Goal: Register for event/course

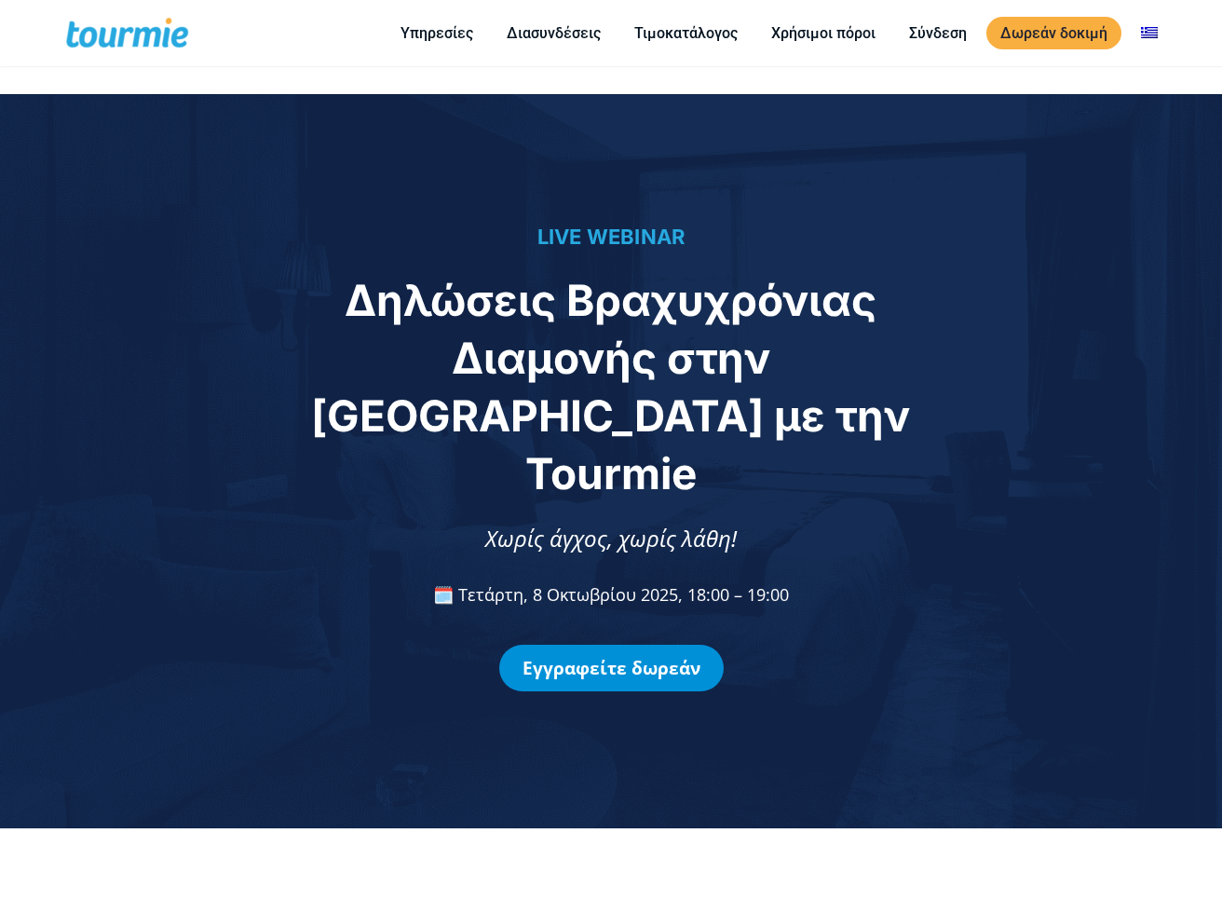
scroll to position [1523, 0]
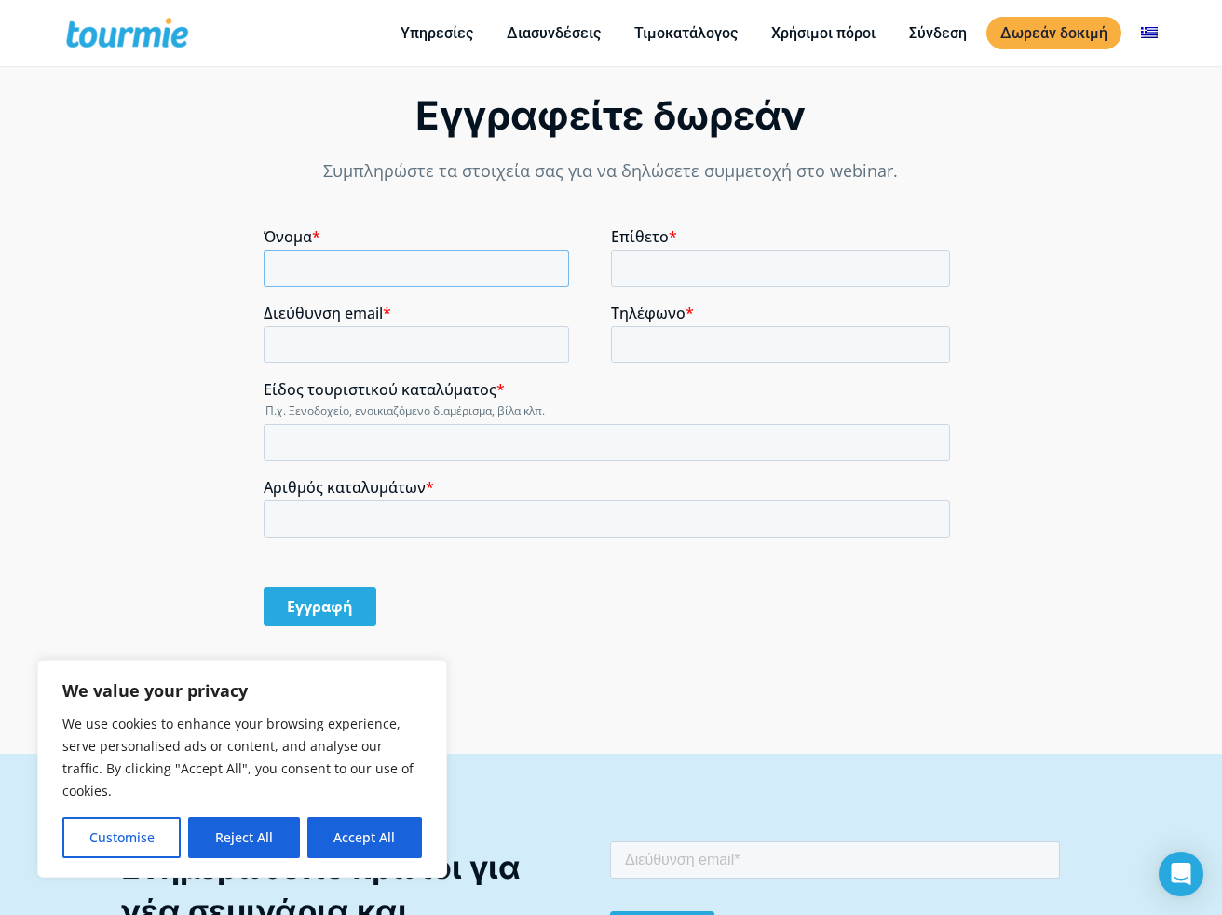
drag, startPoint x: 456, startPoint y: 272, endPoint x: 553, endPoint y: 268, distance: 96.9
click at [553, 268] on input "Όνομα *" at bounding box center [417, 268] width 306 height 37
click at [550, 265] on input "Όνομα *" at bounding box center [417, 268] width 306 height 37
type input "[PERSON_NAME]"
type input "Iliadis"
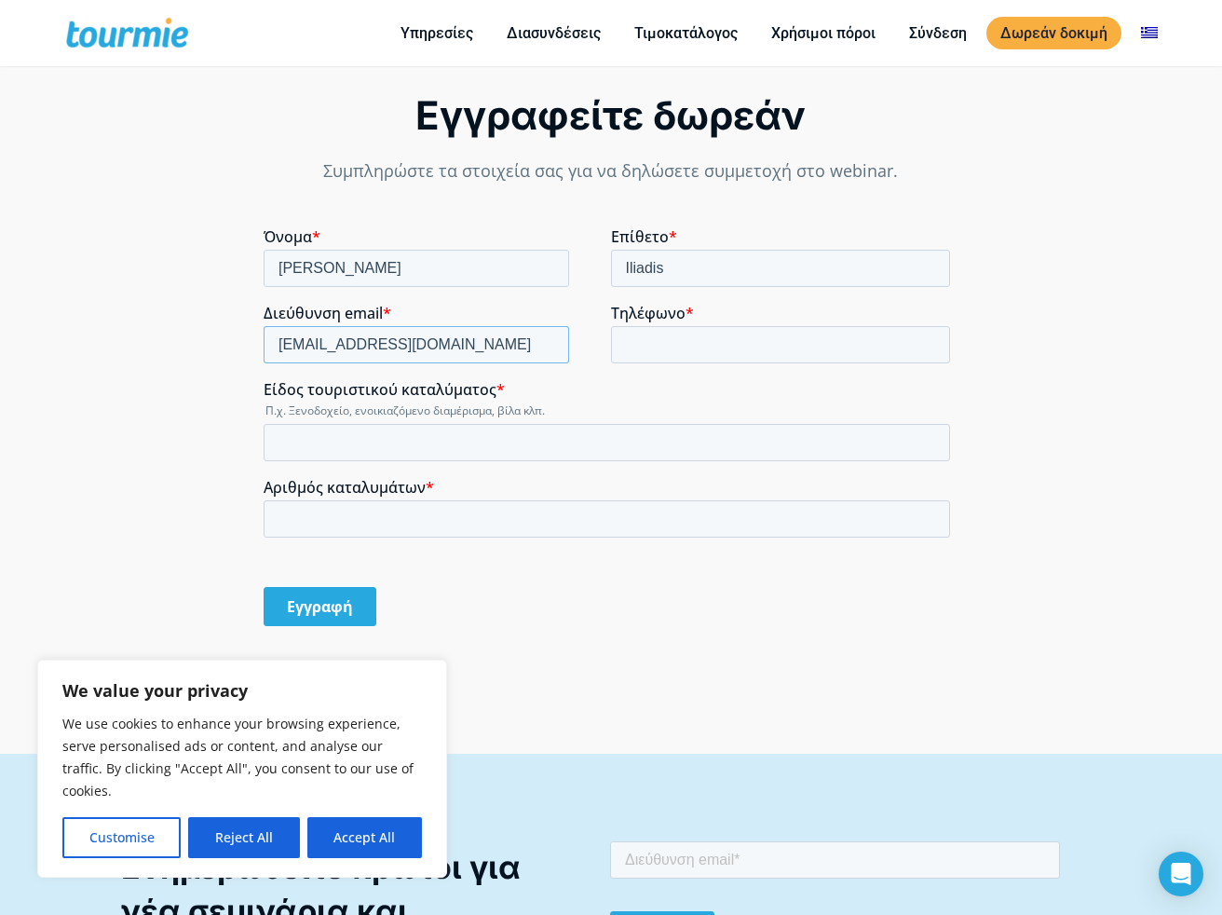
type input "[EMAIL_ADDRESS][DOMAIN_NAME]"
type input "2121027602"
drag, startPoint x: 463, startPoint y: 388, endPoint x: 716, endPoint y: 325, distance: 260.9
click at [716, 325] on div "Τηλέφωνο * 2121027602" at bounding box center [784, 334] width 347 height 60
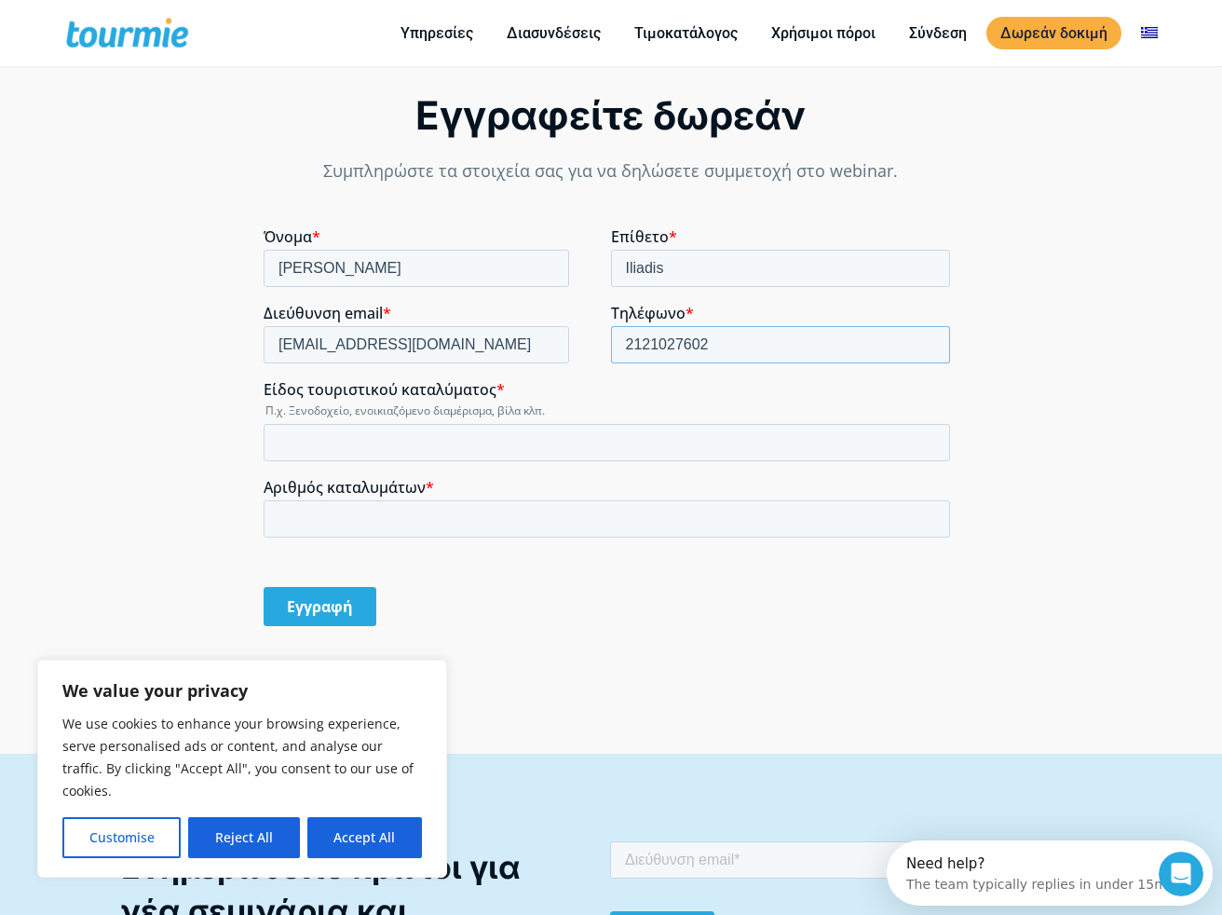
click at [932, 346] on input "2121027602" at bounding box center [781, 344] width 340 height 37
type input "6936779177"
click at [482, 430] on input "Είδος τουριστικού καταλύματος *" at bounding box center [607, 442] width 687 height 37
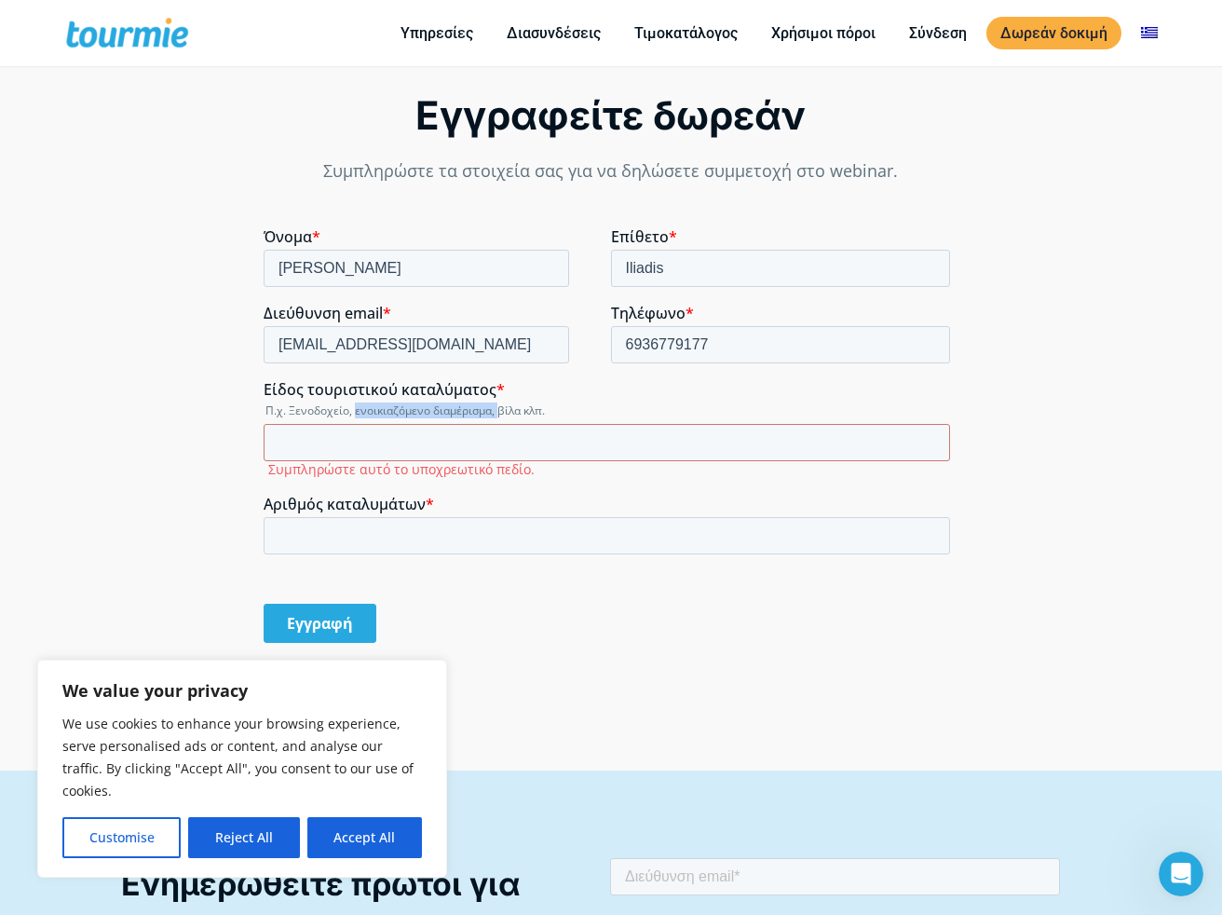
drag, startPoint x: 508, startPoint y: 431, endPoint x: 356, endPoint y: 414, distance: 152.9
click at [356, 414] on legend "Π.χ. Ξενοδοχείο, ενοικιαζόμενο διαμέρισμα, βίλα κλπ." at bounding box center [611, 410] width 694 height 16
copy legend "ενοικιαζόμενο διαμέρισμα,"
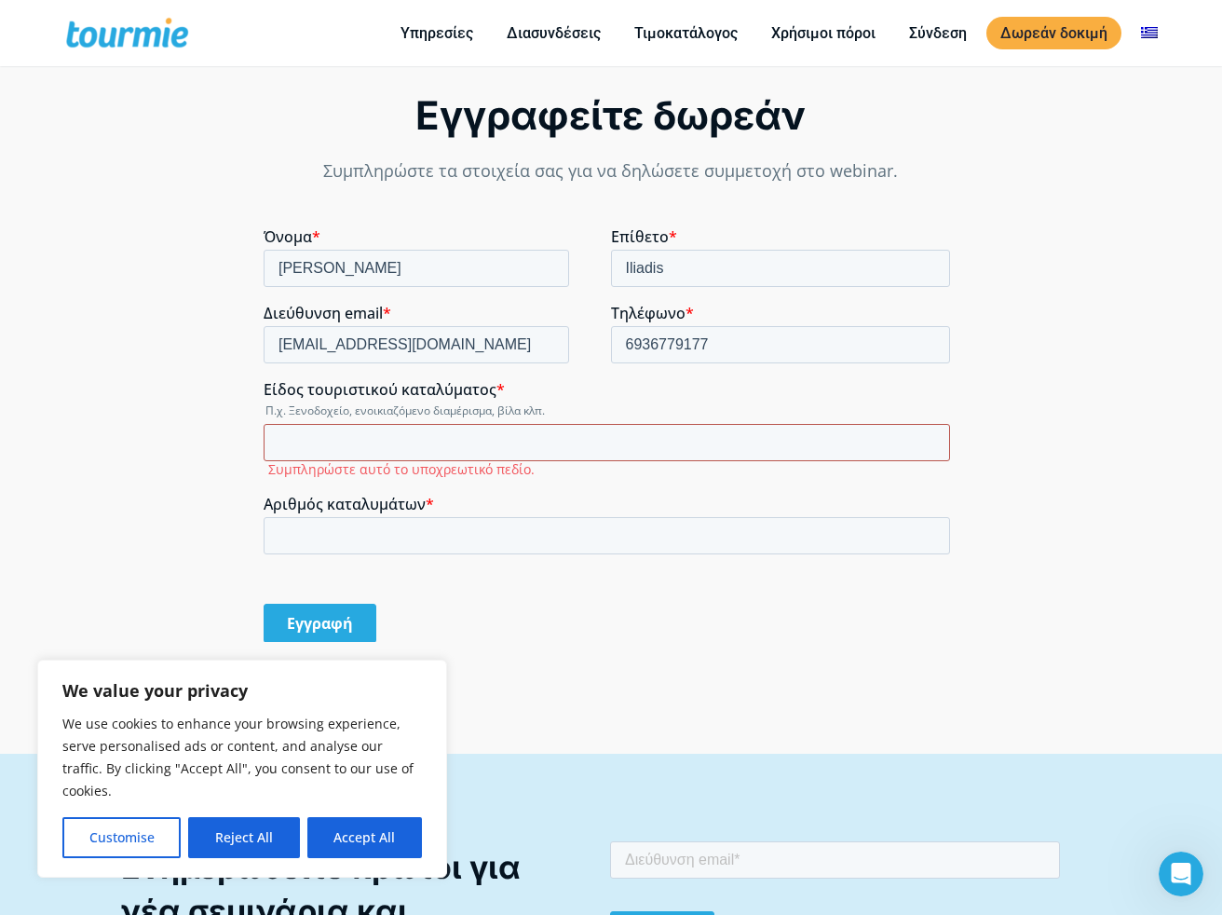
click at [360, 436] on input "Είδος τουριστικού καταλύματος *" at bounding box center [607, 442] width 687 height 37
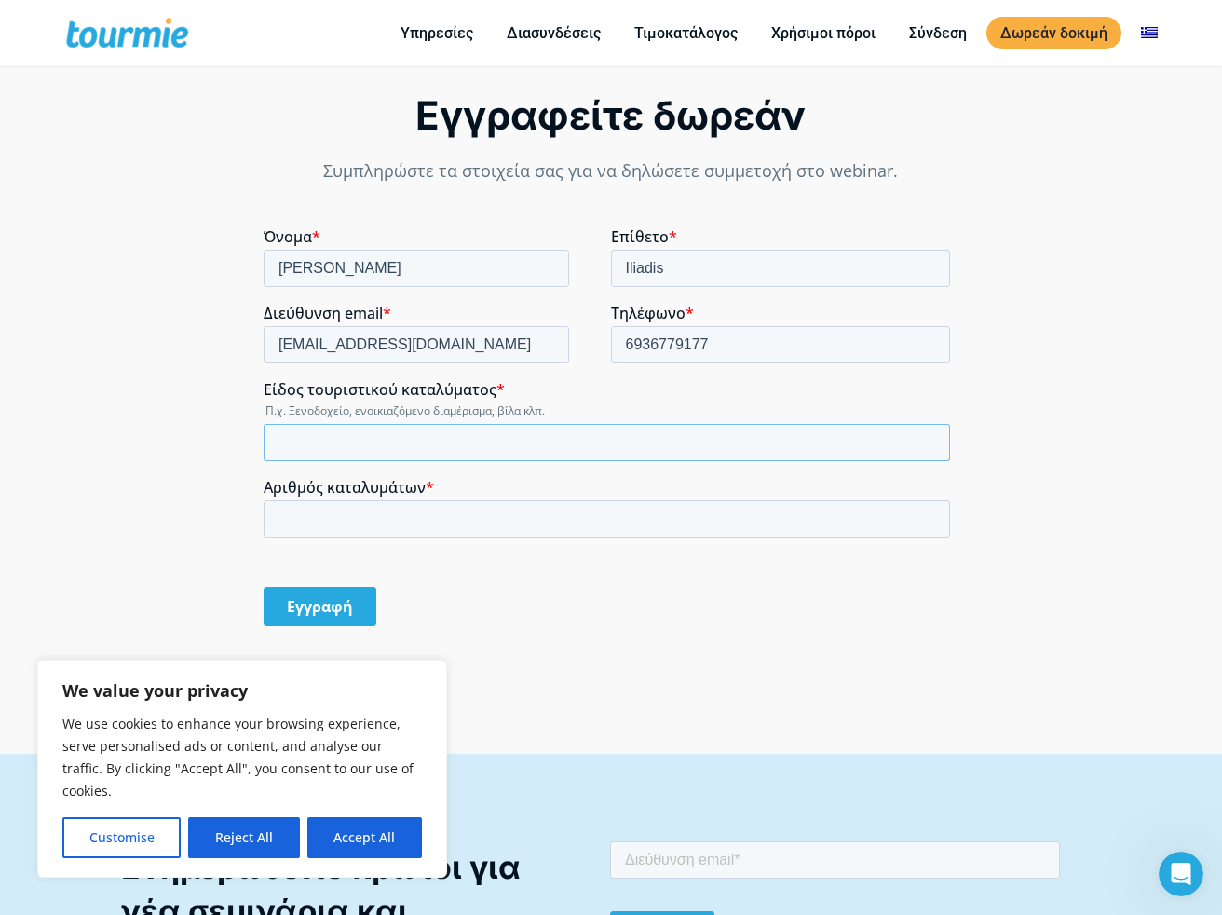
paste input "ενοικιαζόμενο διαμέρισμα,"
type input "ενοικιαζόμενο διαμέρισμα,"
click at [376, 515] on input "Αριθμός καταλυμάτων *" at bounding box center [607, 518] width 687 height 37
drag, startPoint x: 376, startPoint y: 515, endPoint x: 449, endPoint y: 517, distance: 72.7
click at [449, 517] on input "Αριθμός καταλυμάτων *" at bounding box center [607, 518] width 687 height 37
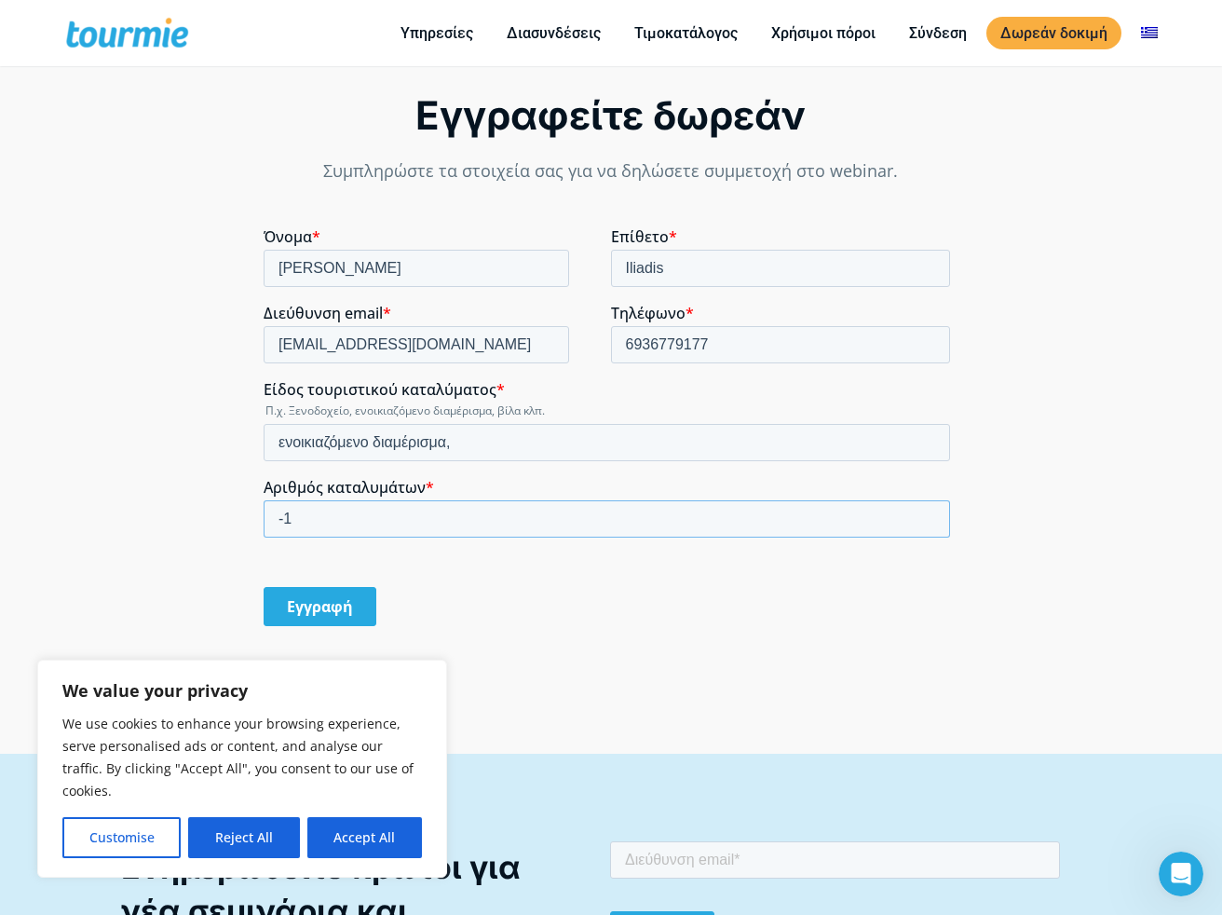
click at [932, 523] on input "-1" at bounding box center [607, 518] width 687 height 37
drag, startPoint x: 914, startPoint y: 510, endPoint x: 928, endPoint y: 512, distance: 14.2
click at [928, 512] on input "-1" at bounding box center [607, 518] width 687 height 37
click at [928, 512] on input "0" at bounding box center [607, 518] width 687 height 37
click at [931, 516] on input "1" at bounding box center [607, 518] width 687 height 37
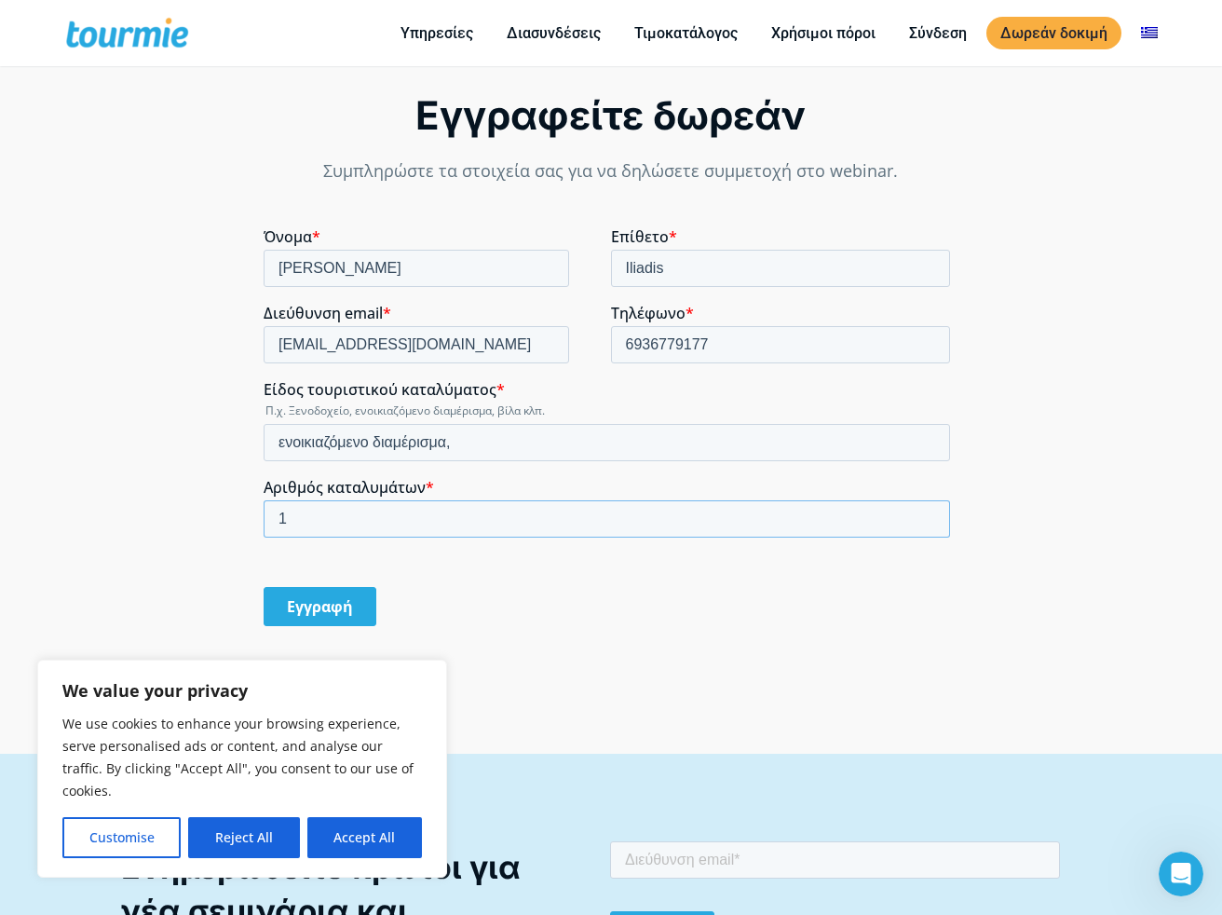
type input "2"
click at [931, 516] on input "2" at bounding box center [607, 518] width 687 height 37
click at [298, 600] on input "Εγγραφή" at bounding box center [320, 606] width 113 height 39
